Goal: Transaction & Acquisition: Purchase product/service

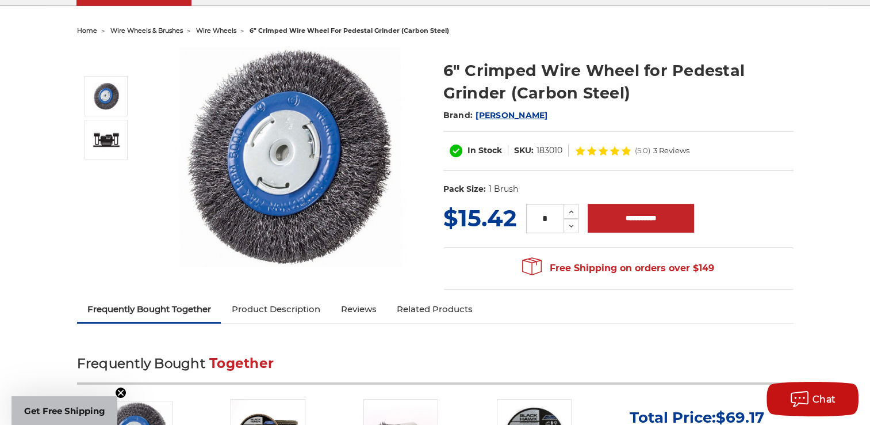
scroll to position [97, 0]
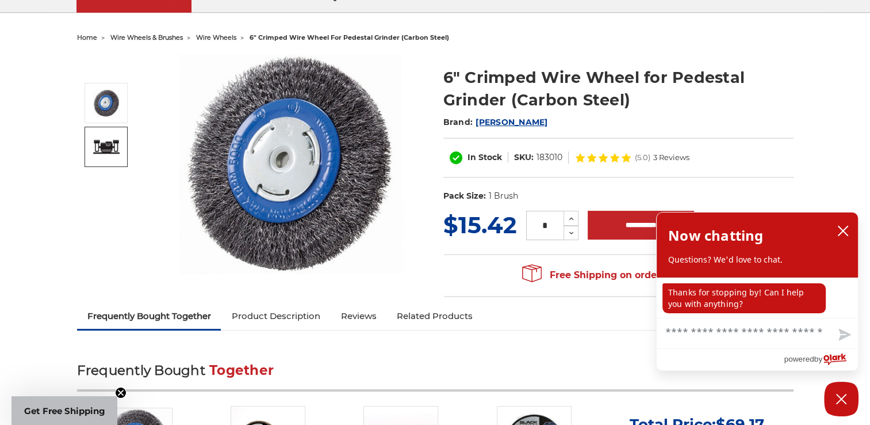
click at [122, 146] on link at bounding box center [106, 147] width 43 height 40
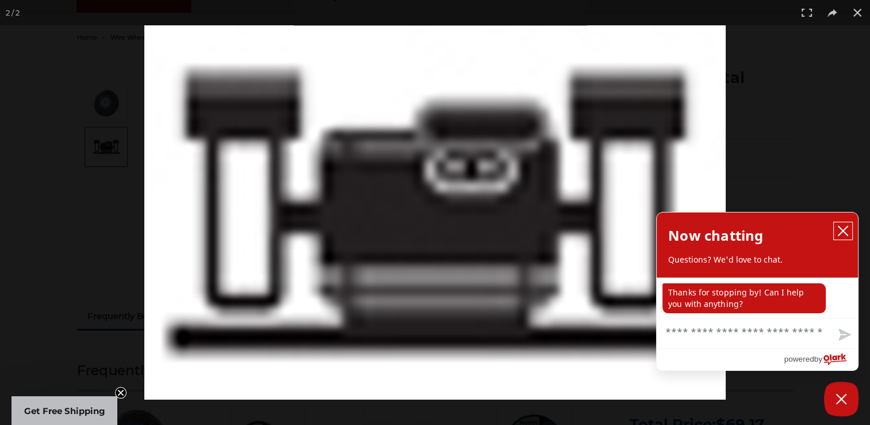
click at [846, 236] on icon "close chatbox" at bounding box center [844, 231] width 12 height 12
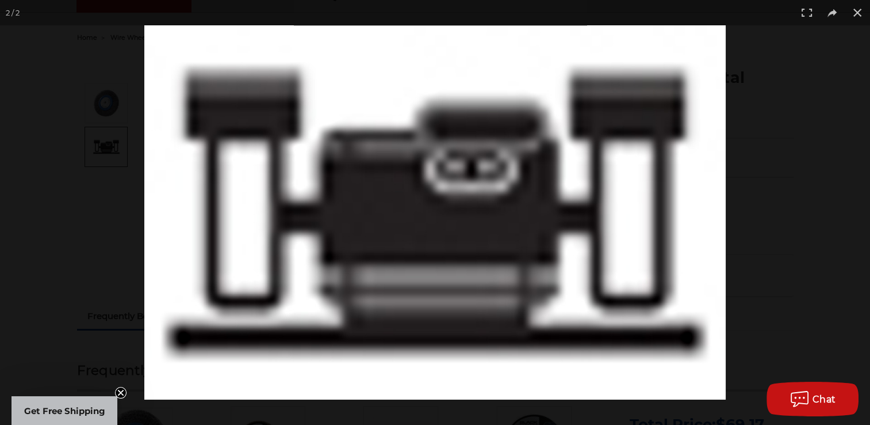
click at [854, 15] on button at bounding box center [857, 12] width 25 height 25
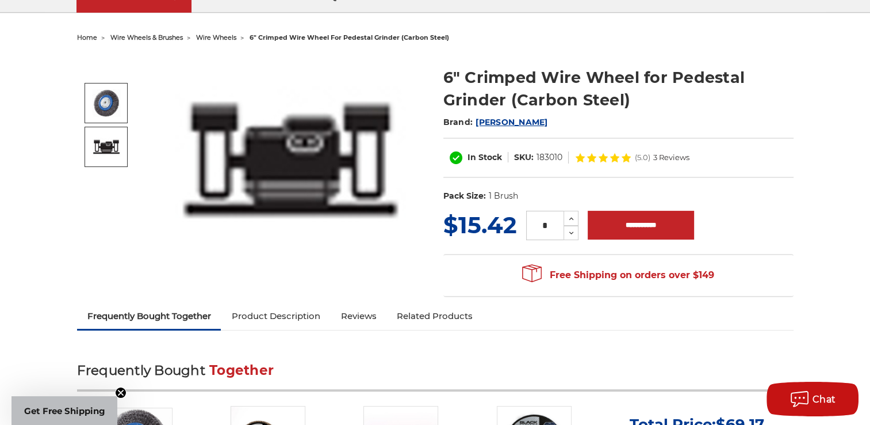
click at [108, 113] on img at bounding box center [106, 103] width 29 height 28
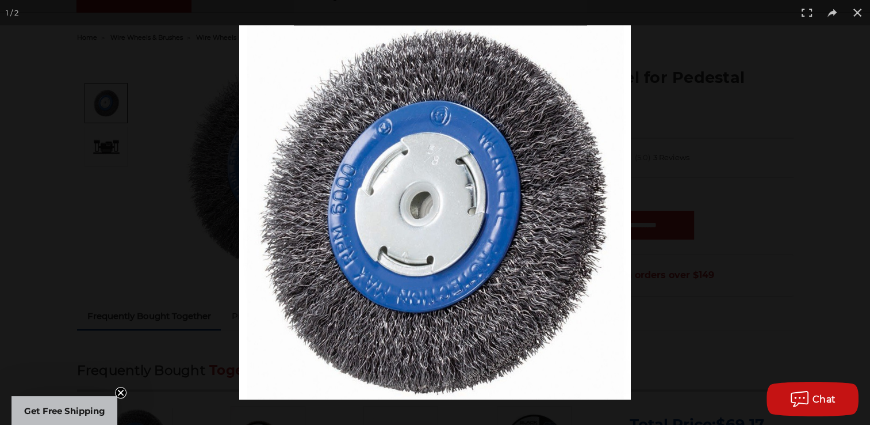
click at [847, 11] on button at bounding box center [857, 12] width 25 height 25
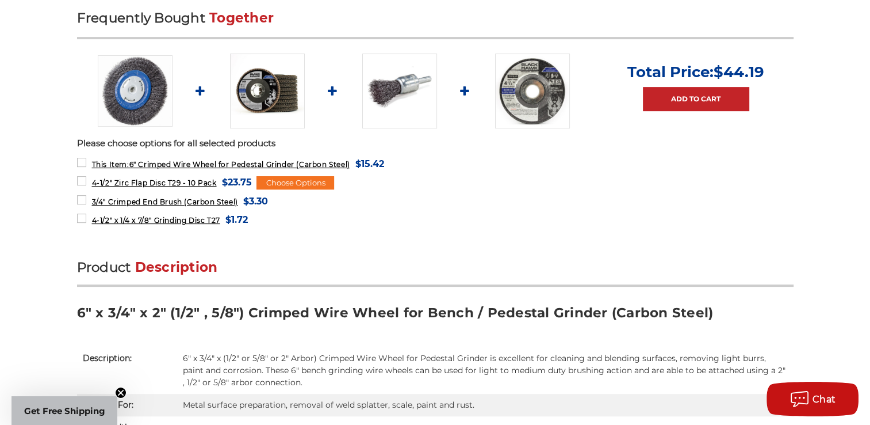
scroll to position [451, 0]
